Goal: Information Seeking & Learning: Learn about a topic

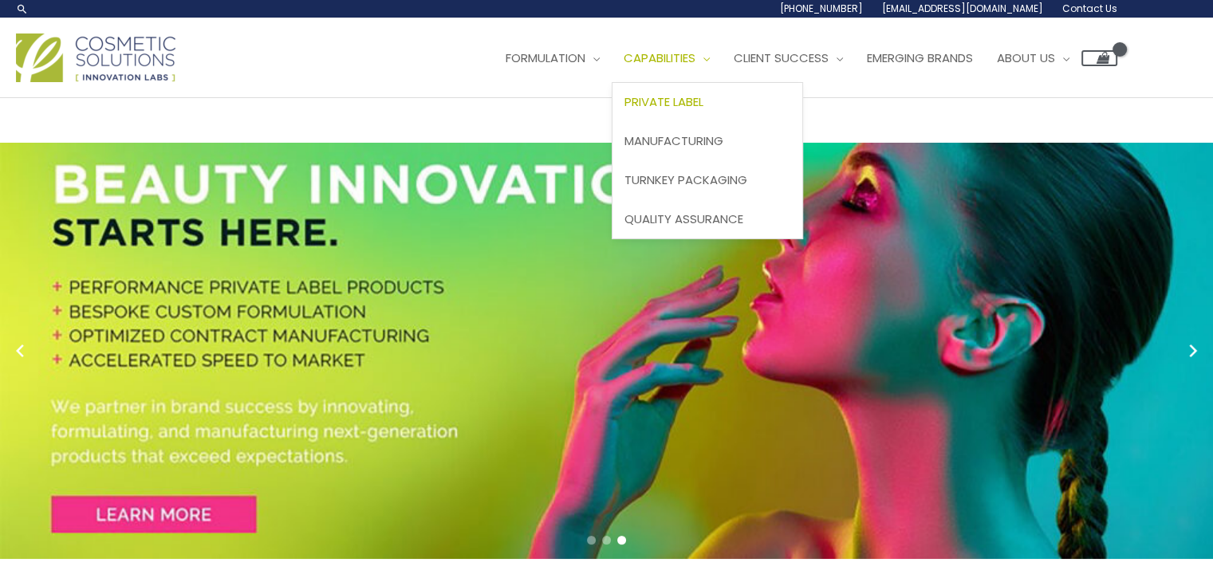
click at [709, 92] on link "Private Label" at bounding box center [707, 102] width 190 height 39
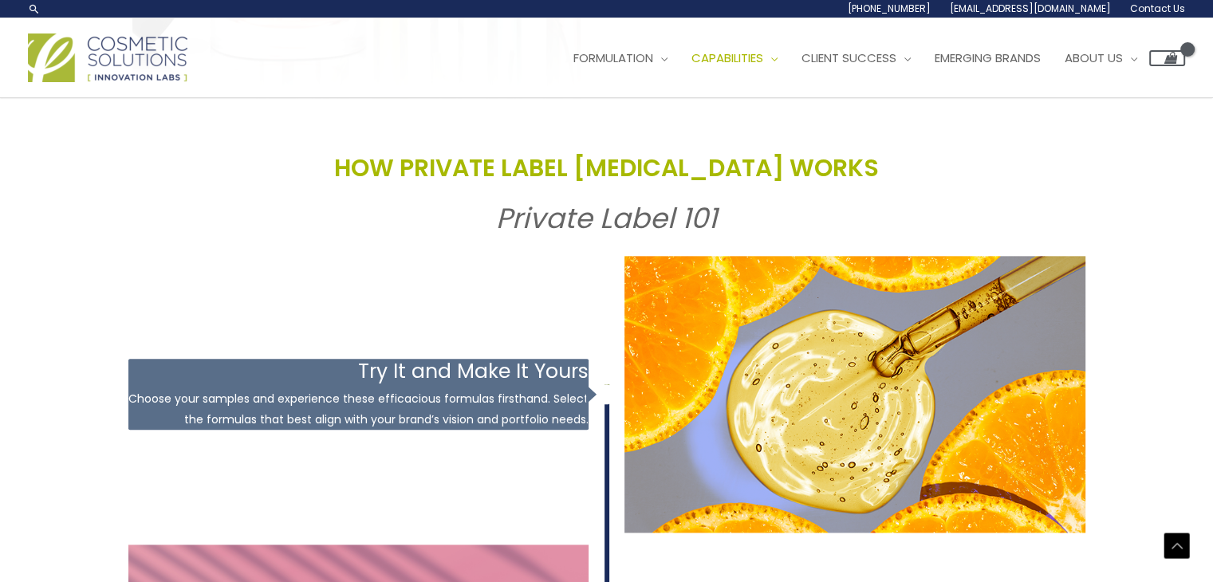
scroll to position [1748, 0]
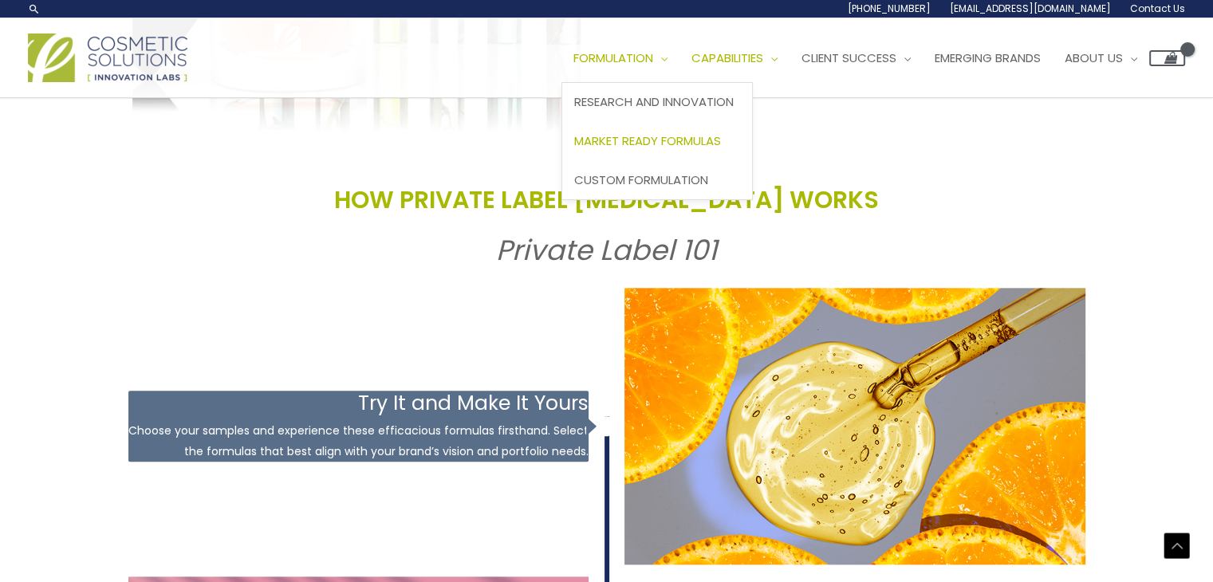
click at [666, 135] on span "Market Ready Formulas" at bounding box center [647, 140] width 147 height 17
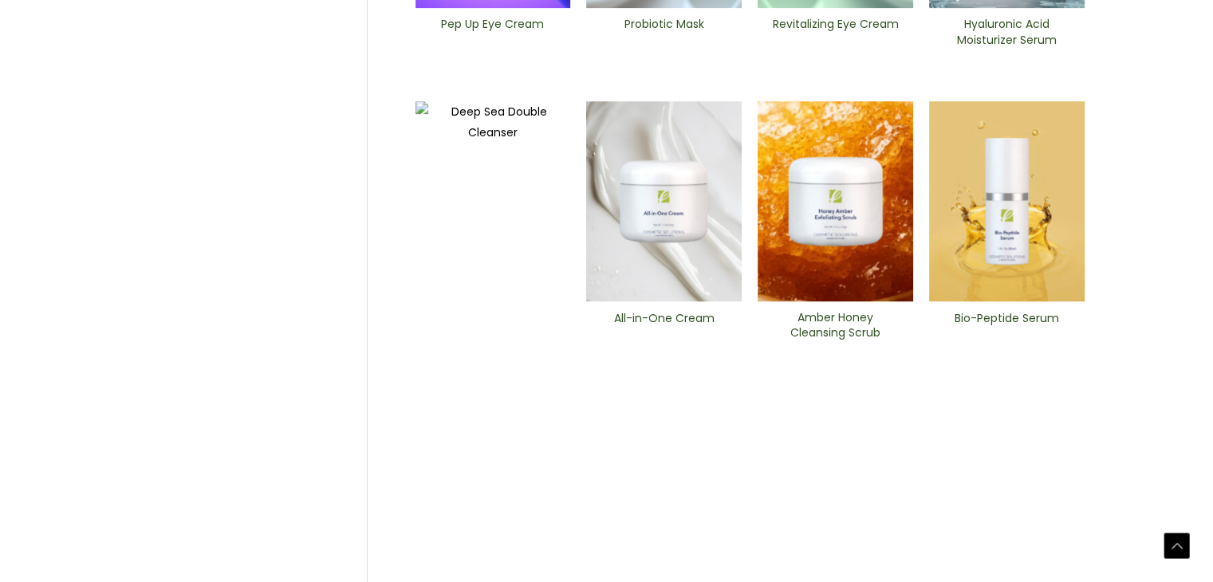
scroll to position [733, 0]
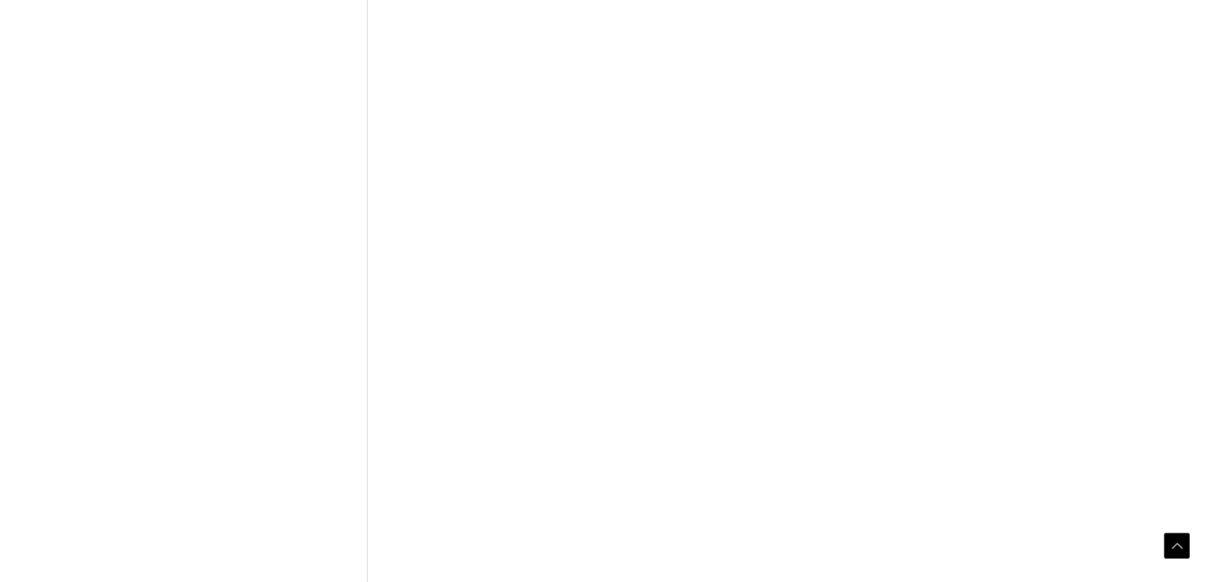
scroll to position [778, 0]
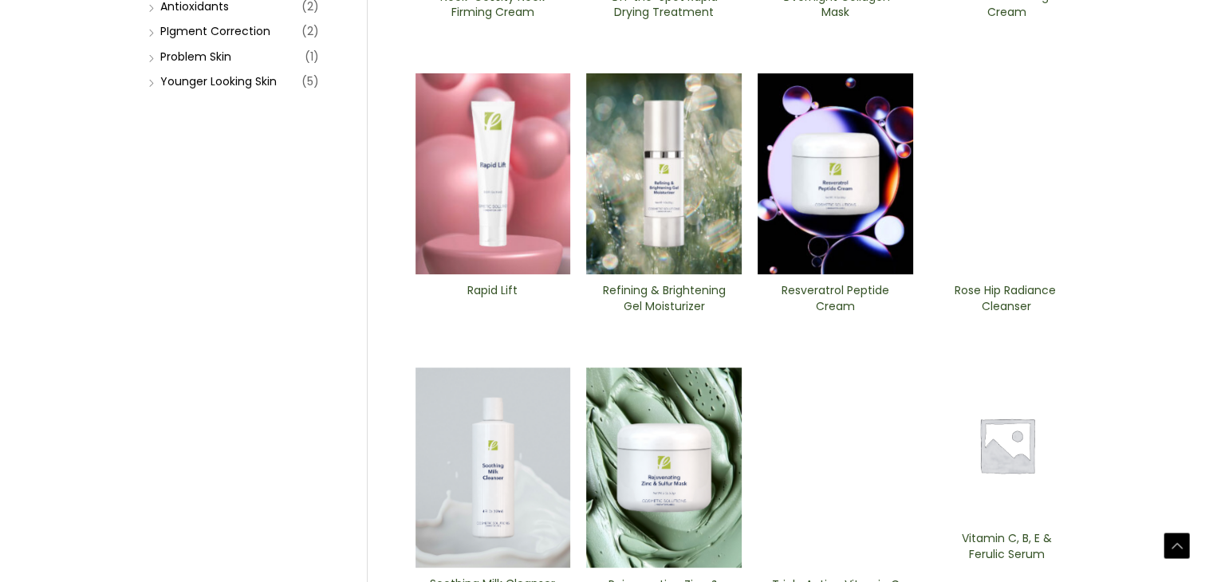
scroll to position [460, 0]
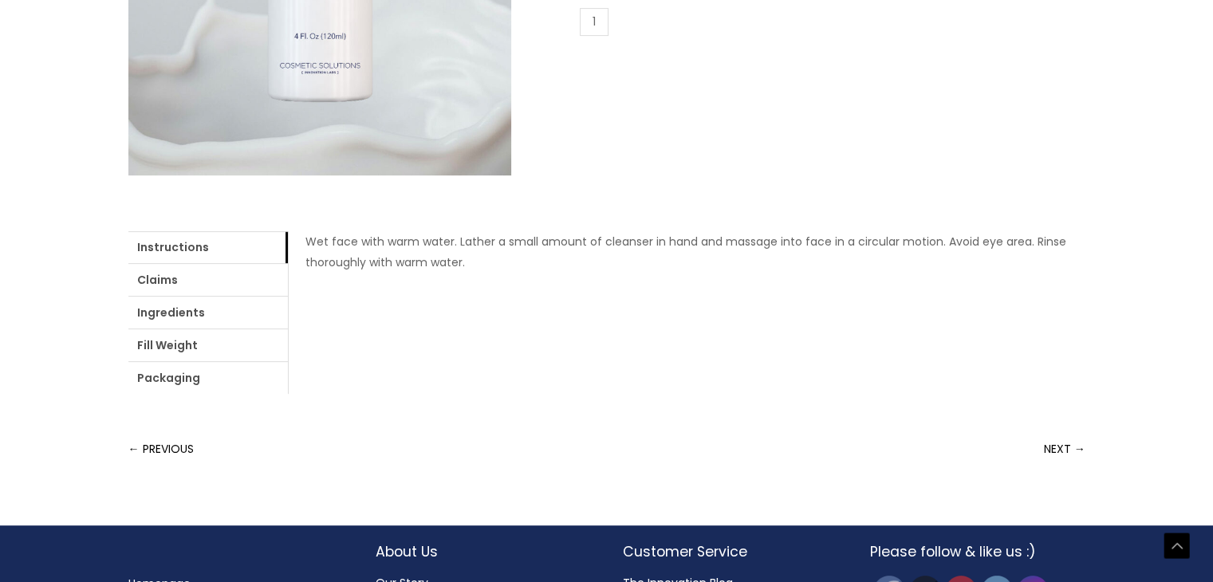
scroll to position [597, 0]
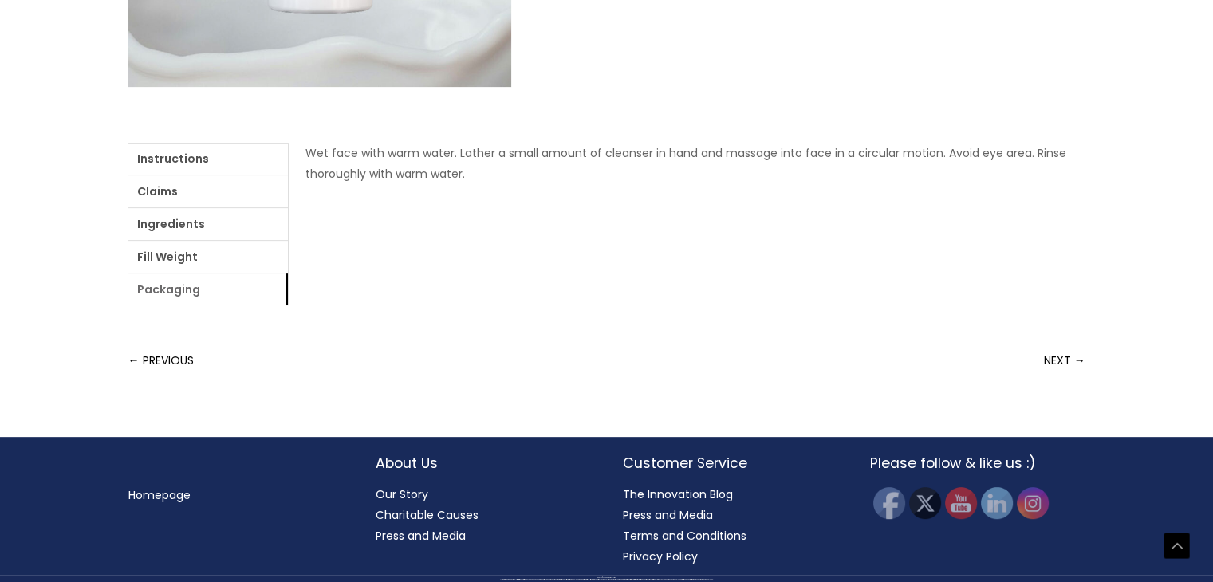
click at [233, 288] on link "Packaging" at bounding box center [207, 289] width 159 height 32
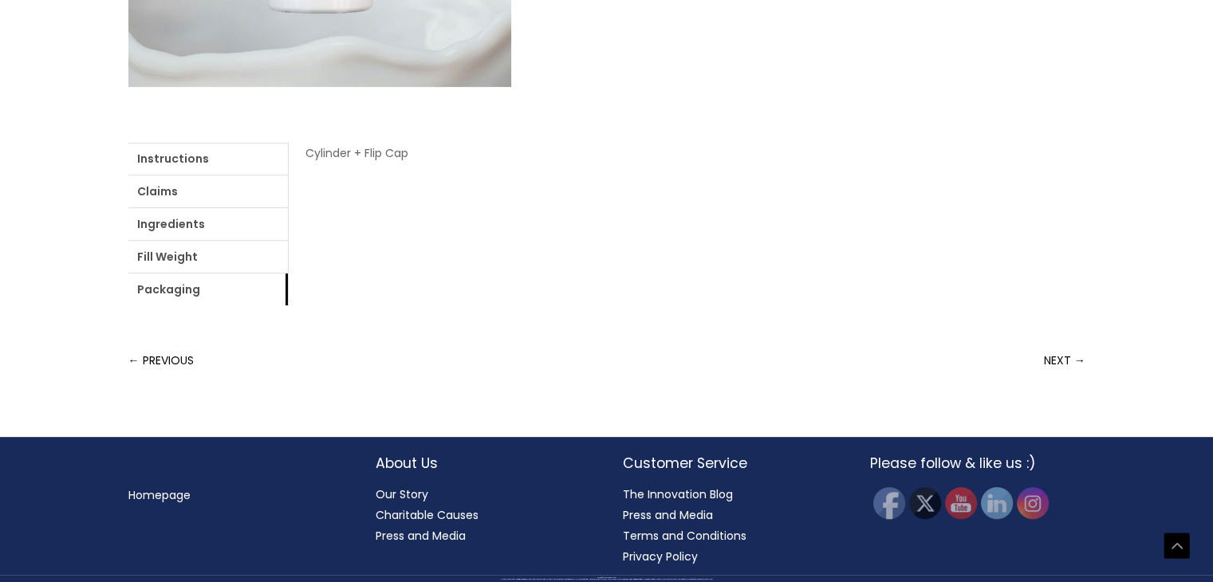
drag, startPoint x: 1138, startPoint y: 177, endPoint x: 1224, endPoint y: 175, distance: 85.3
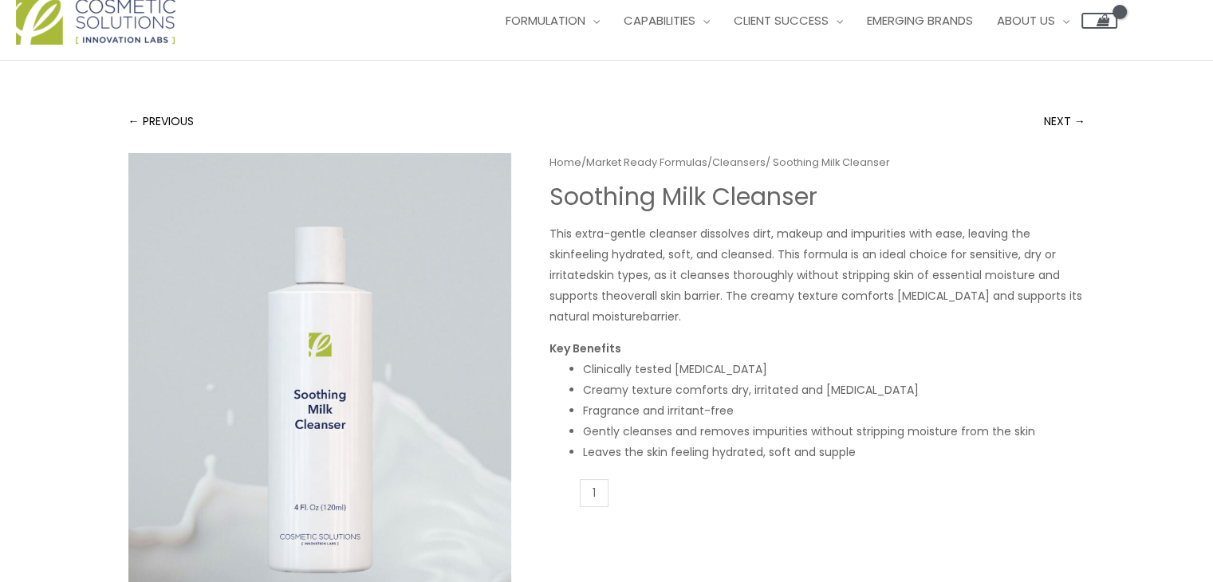
scroll to position [0, 0]
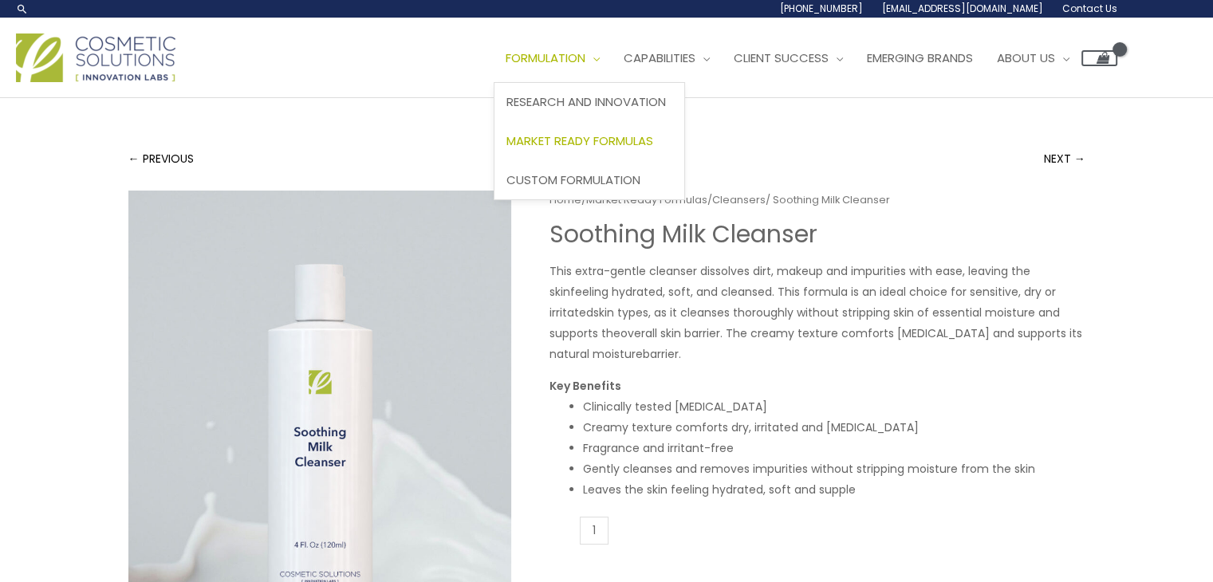
click at [602, 132] on span "Market Ready Formulas" at bounding box center [579, 140] width 147 height 17
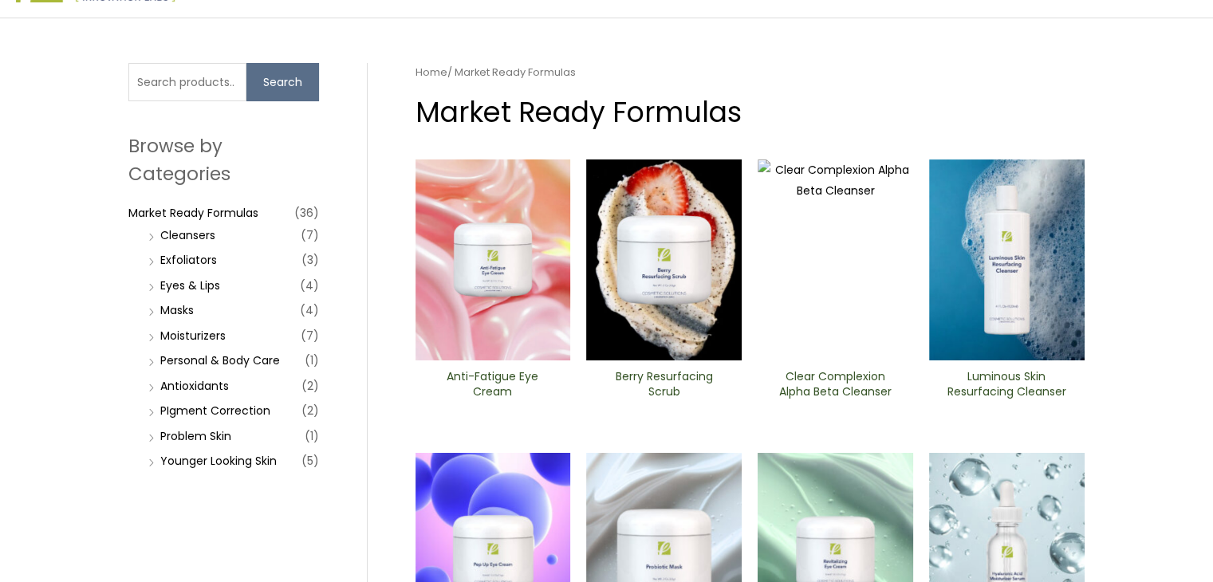
scroll to position [53, 0]
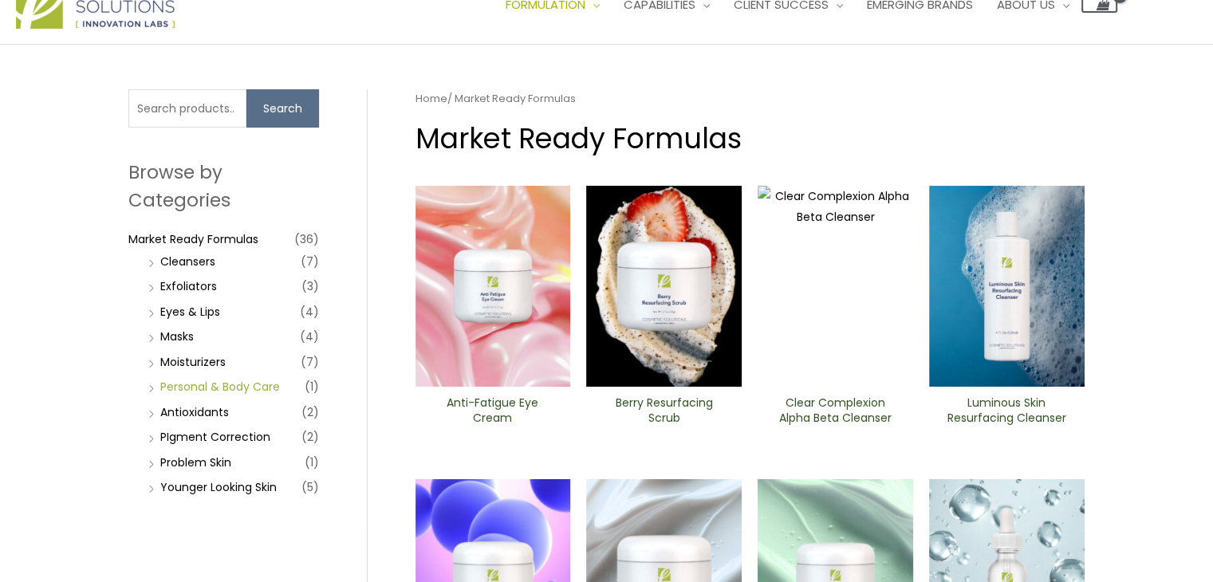
click at [273, 390] on link "Personal & Body Care" at bounding box center [220, 387] width 120 height 16
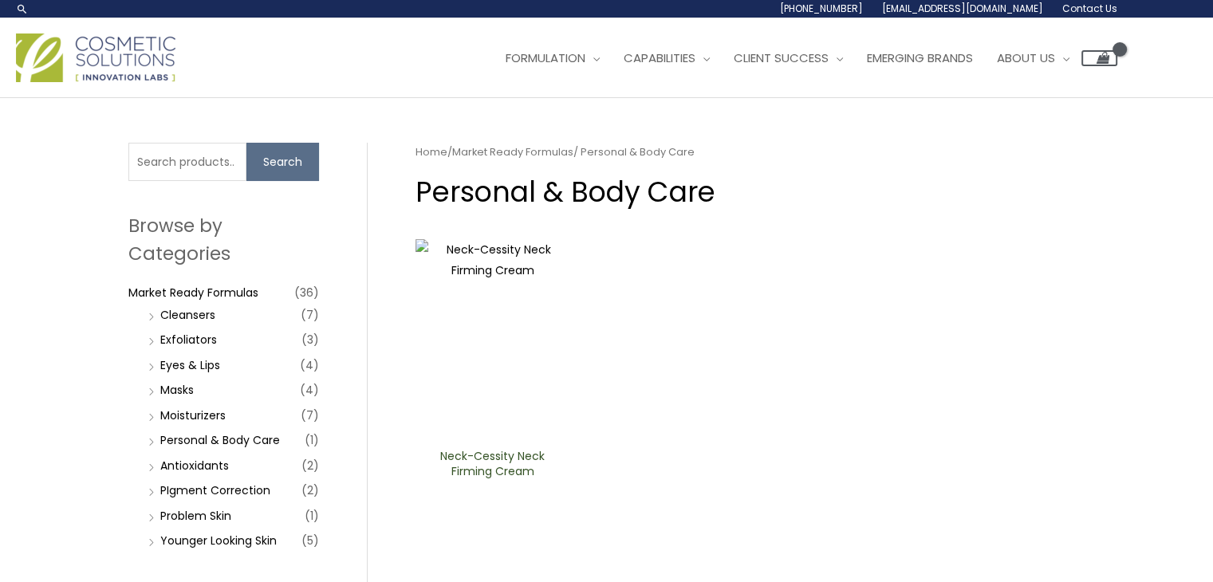
click at [203, 330] on li "Exfoliators (3)" at bounding box center [231, 339] width 175 height 22
click at [203, 339] on link "Exfoliators" at bounding box center [188, 340] width 57 height 16
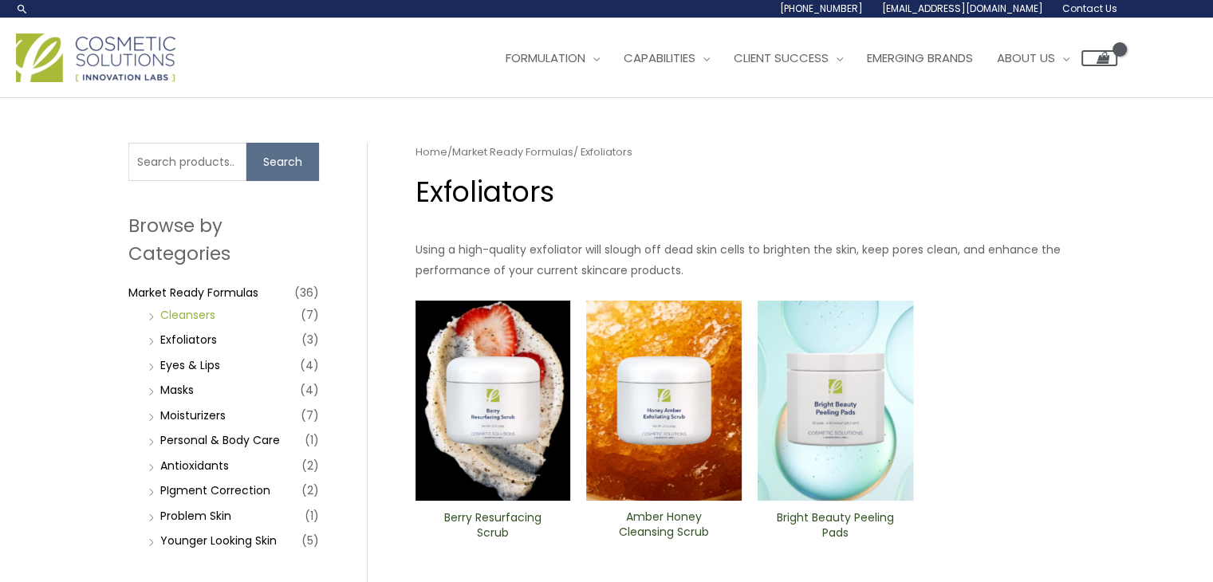
click at [196, 316] on link "Cleansers" at bounding box center [187, 315] width 55 height 16
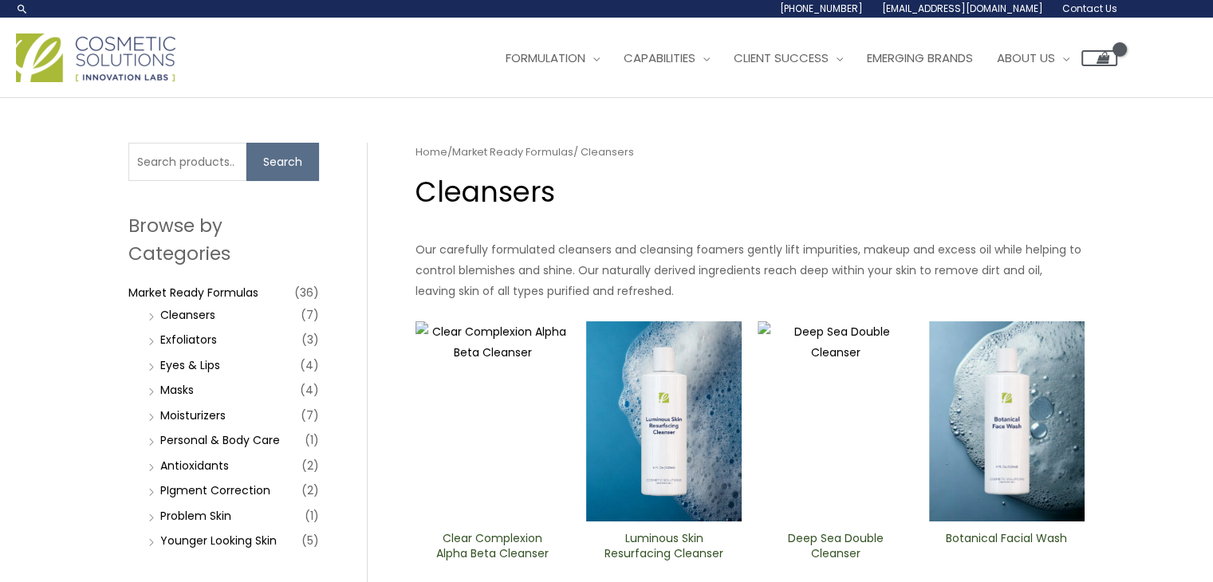
scroll to position [509, 0]
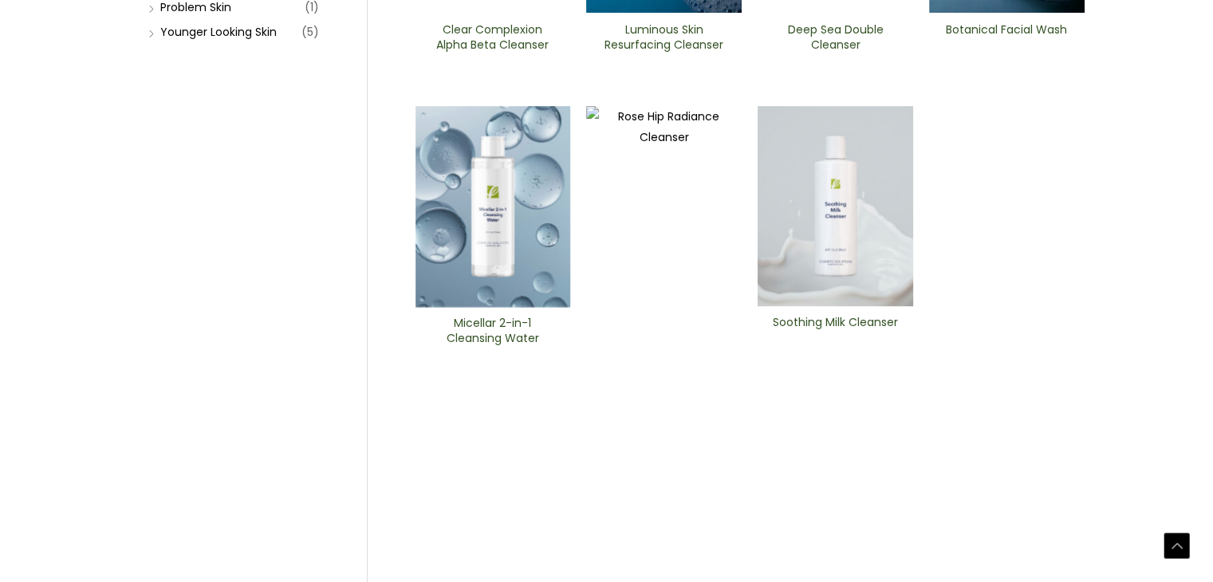
click at [863, 294] on img at bounding box center [834, 206] width 155 height 200
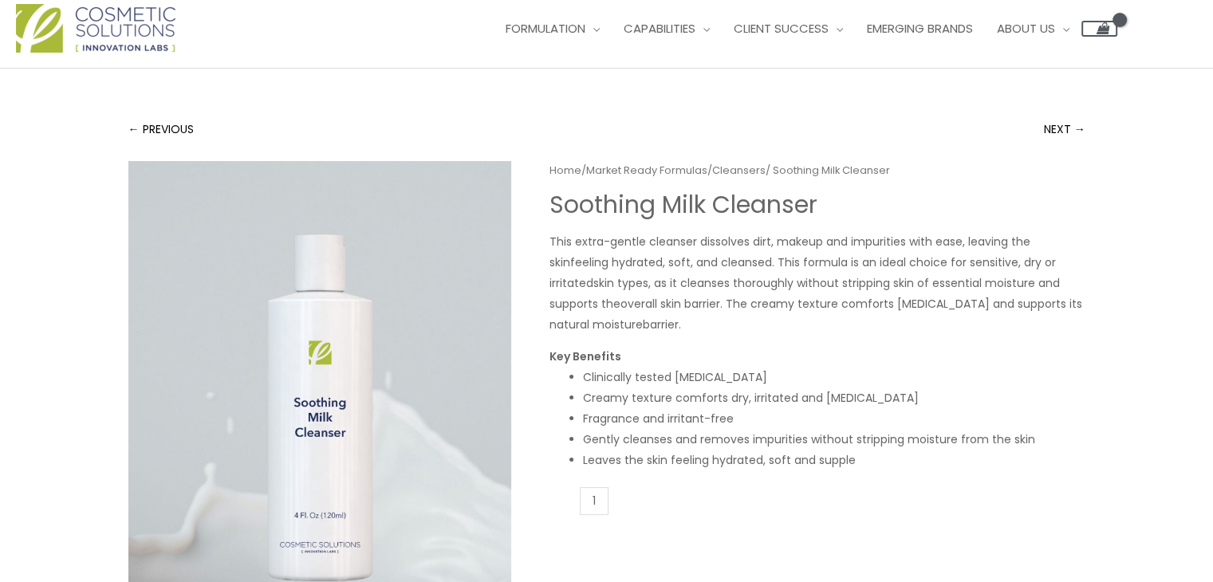
scroll to position [32, 0]
